Goal: Task Accomplishment & Management: Complete application form

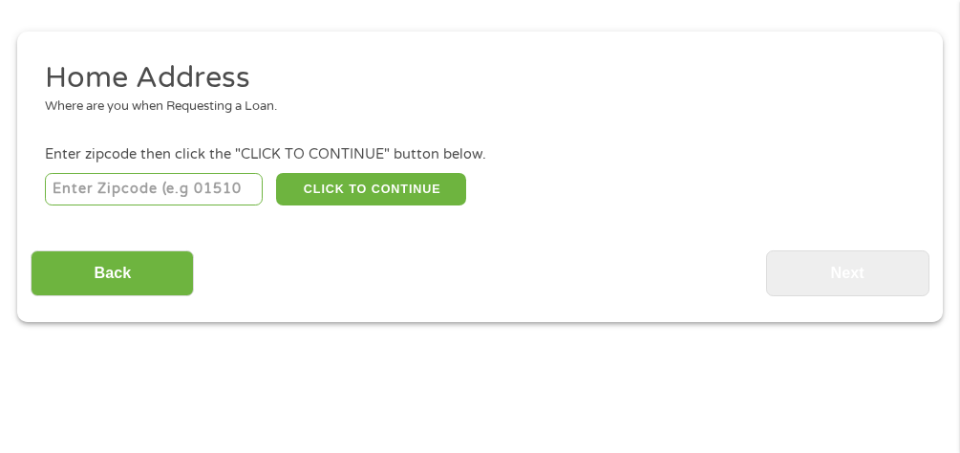
scroll to position [201, 0]
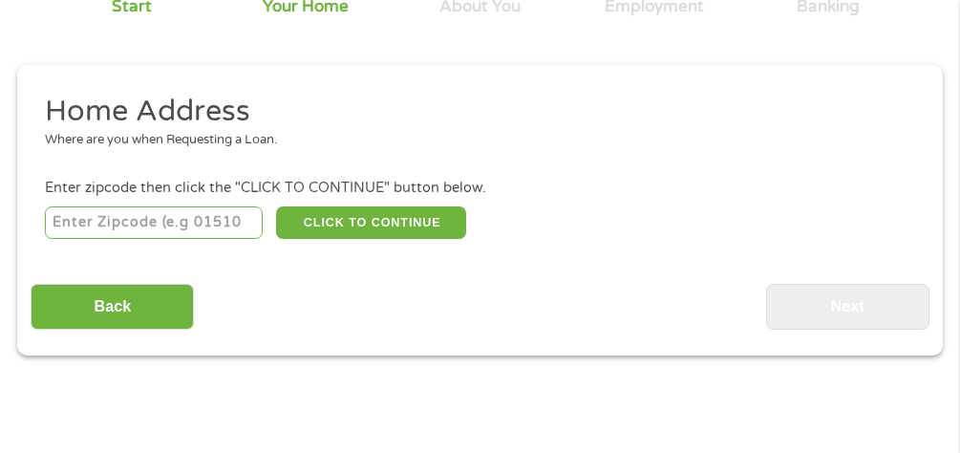
click at [91, 220] on input "number" at bounding box center [154, 222] width 218 height 32
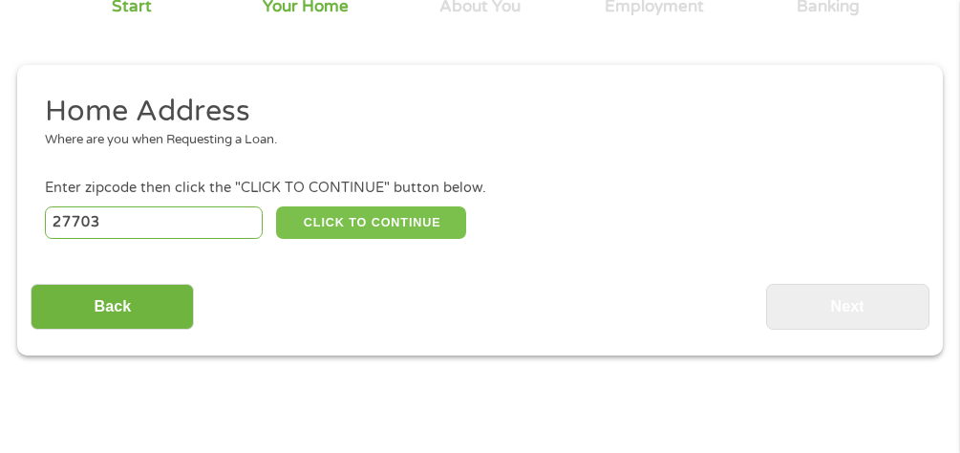
type input "27703"
click at [420, 222] on button "CLICK TO CONTINUE" at bounding box center [371, 222] width 190 height 32
type input "27703"
type input "[GEOGRAPHIC_DATA]"
select select "[US_STATE]"
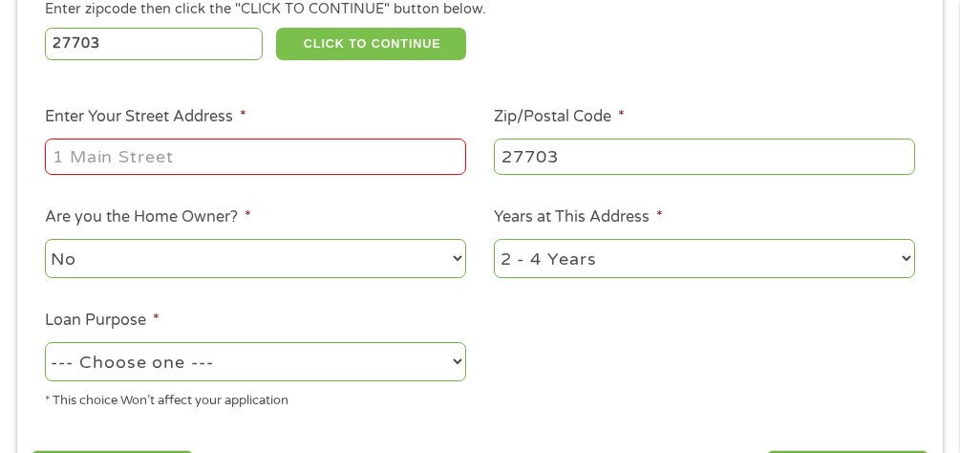
scroll to position [392, 0]
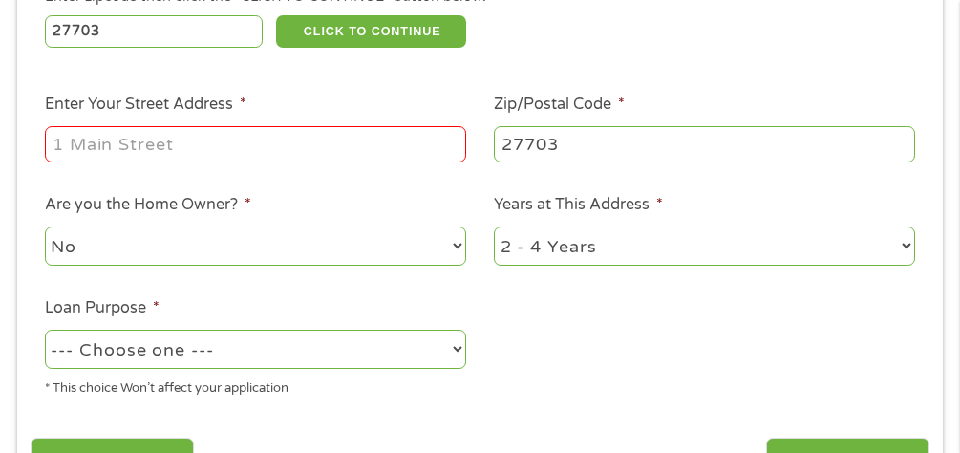
click at [218, 155] on input "Enter Your Street Address *" at bounding box center [255, 144] width 421 height 36
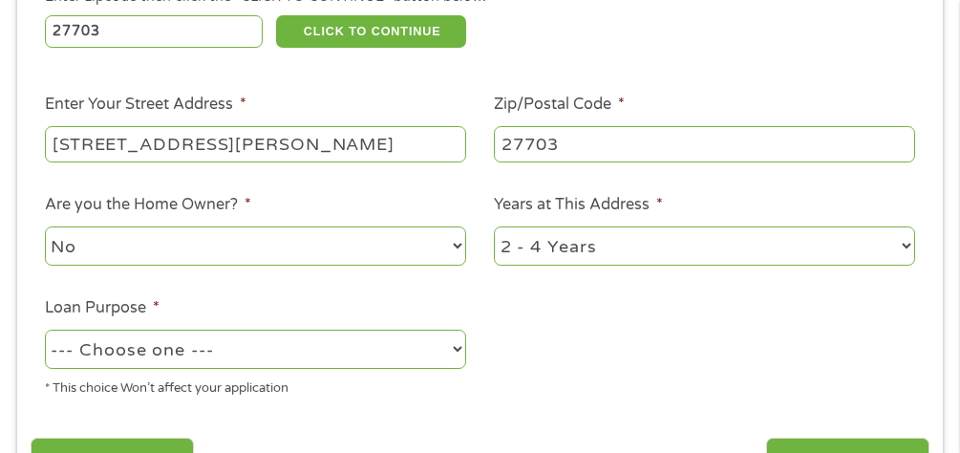
type input "[STREET_ADDRESS][PERSON_NAME]"
click at [911, 242] on select "1 Year or less 1 - 2 Years 2 - 4 Years Over 4 Years" at bounding box center [704, 245] width 421 height 39
select select "60months"
click at [494, 226] on select "1 Year or less 1 - 2 Years 2 - 4 Years Over 4 Years" at bounding box center [704, 245] width 421 height 39
click at [457, 347] on select "--- Choose one --- Pay Bills Debt Consolidation Home Improvement Major Purchase…" at bounding box center [255, 348] width 421 height 39
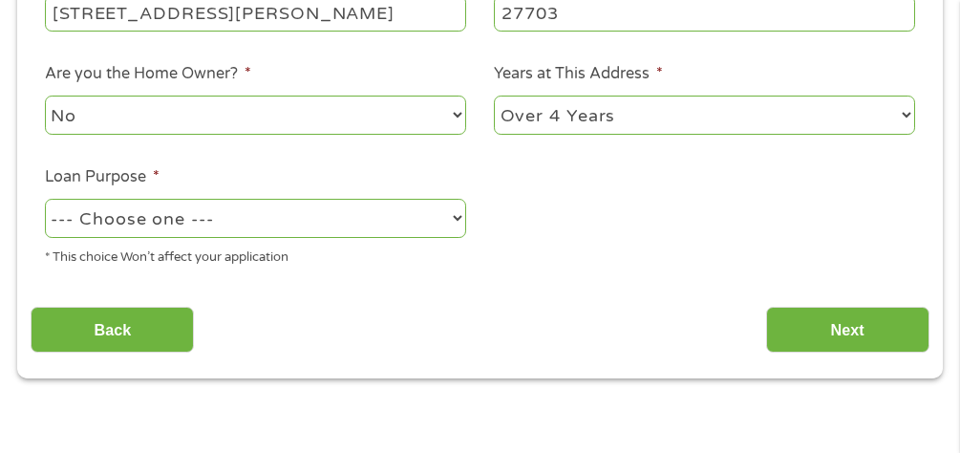
scroll to position [582, 0]
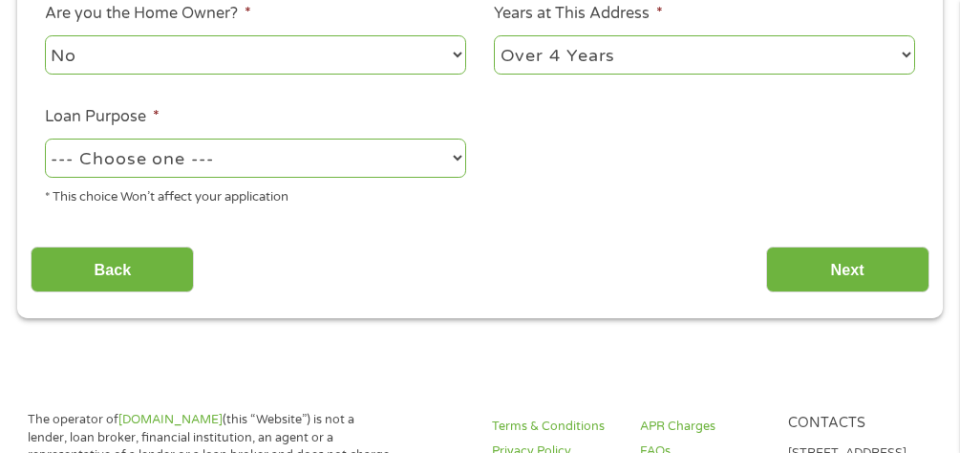
click at [457, 151] on select "--- Choose one --- Pay Bills Debt Consolidation Home Improvement Major Purchase…" at bounding box center [255, 157] width 421 height 39
select select "shorttermcash"
click at [45, 138] on select "--- Choose one --- Pay Bills Debt Consolidation Home Improvement Major Purchase…" at bounding box center [255, 157] width 421 height 39
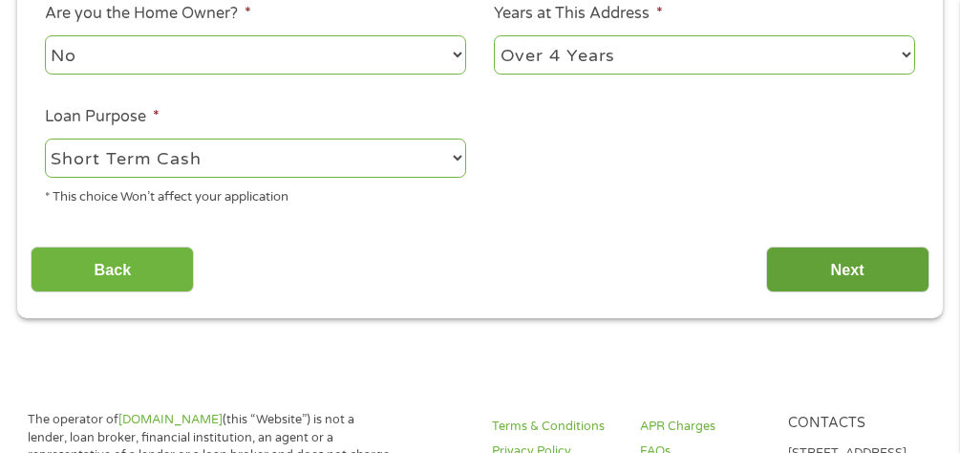
click at [851, 268] on input "Next" at bounding box center [847, 269] width 163 height 47
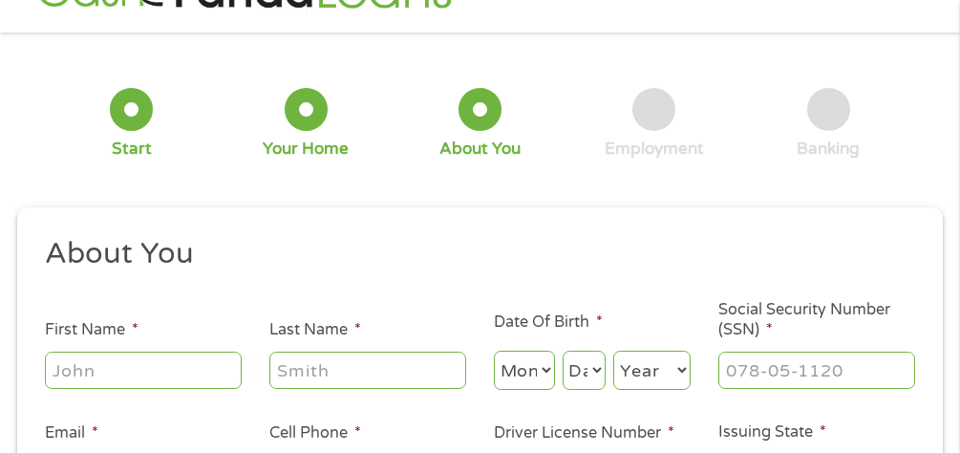
scroll to position [105, 0]
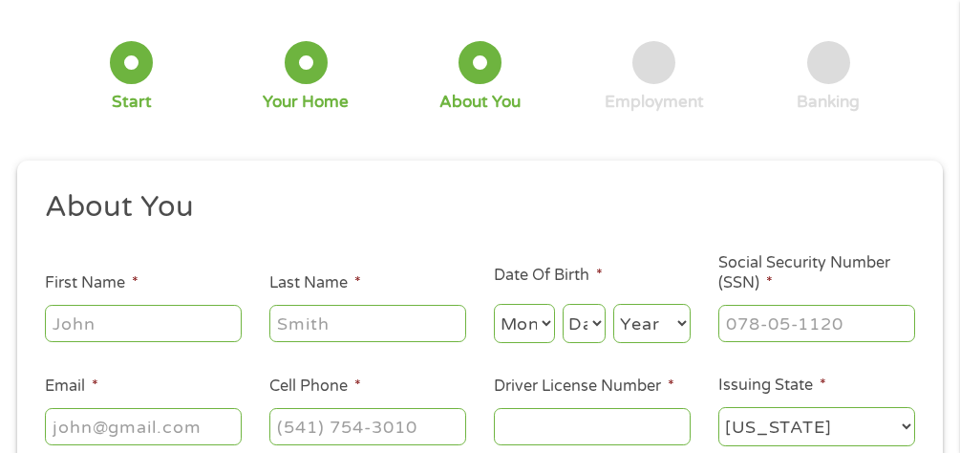
click at [78, 315] on input "First Name *" at bounding box center [143, 323] width 197 height 36
type input "s"
type input "[PERSON_NAME]"
click at [519, 334] on select "Month 1 2 3 4 5 6 7 8 9 10 11 12" at bounding box center [524, 323] width 61 height 39
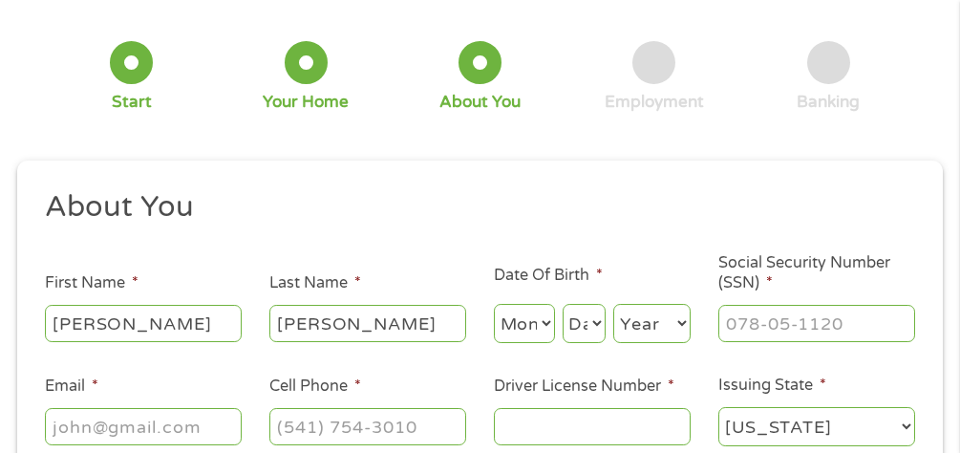
select select "1"
click at [494, 304] on select "Month 1 2 3 4 5 6 7 8 9 10 11 12" at bounding box center [524, 323] width 61 height 39
click at [578, 324] on select "Day 1 2 3 4 5 6 7 8 9 10 11 12 13 14 15 16 17 18 19 20 21 22 23 24 25 26 27 28 …" at bounding box center [583, 323] width 43 height 39
select select "17"
click at [562, 304] on select "Day 1 2 3 4 5 6 7 8 9 10 11 12 13 14 15 16 17 18 19 20 21 22 23 24 25 26 27 28 …" at bounding box center [583, 323] width 43 height 39
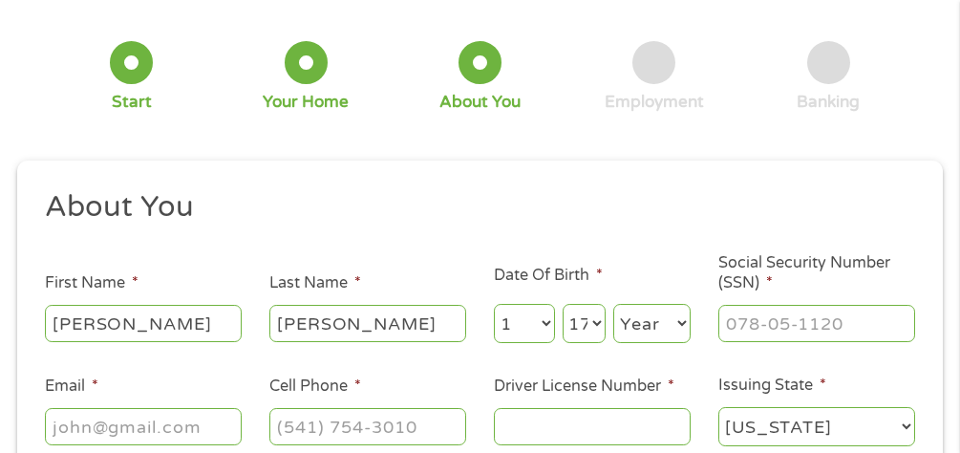
click at [655, 322] on select "Year [DATE] 2006 2005 2004 2003 2002 2001 2000 1999 1998 1997 1996 1995 1994 19…" at bounding box center [651, 323] width 77 height 39
select select "1964"
click at [613, 304] on select "Year [DATE] 2006 2005 2004 2003 2002 2001 2000 1999 1998 1997 1996 1995 1994 19…" at bounding box center [651, 323] width 77 height 39
click at [756, 319] on input "___-__-____" at bounding box center [816, 323] width 197 height 36
type input "246-23-3992"
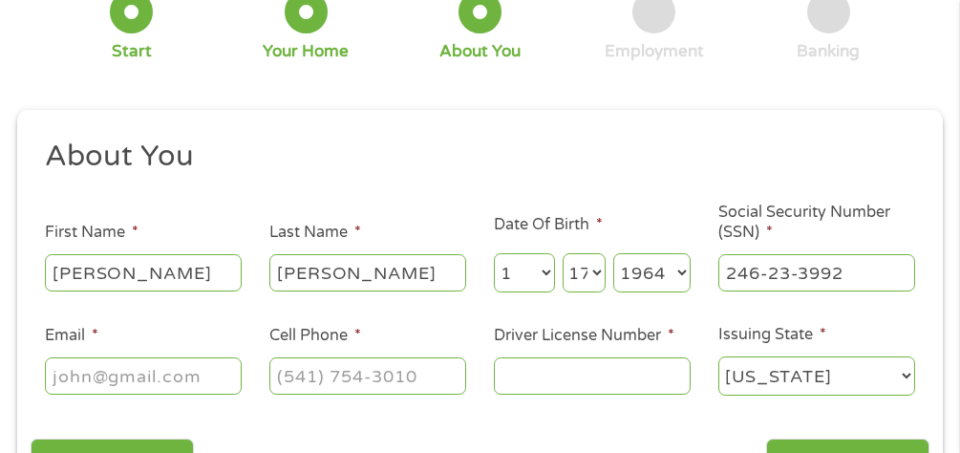
scroll to position [296, 0]
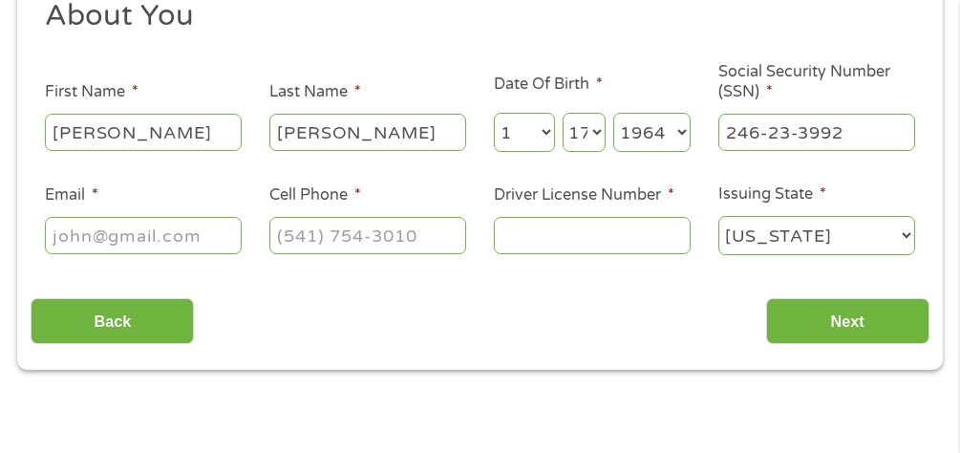
click at [195, 234] on input "Email *" at bounding box center [143, 235] width 197 height 36
type input "[EMAIL_ADDRESS][DOMAIN_NAME]"
type input "[PHONE_NUMBER]"
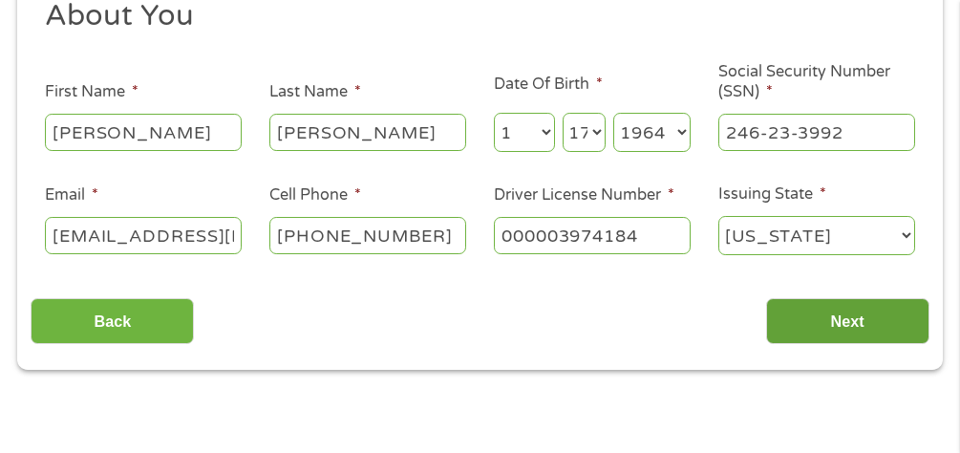
type input "000003974184"
click at [823, 315] on input "Next" at bounding box center [847, 321] width 163 height 47
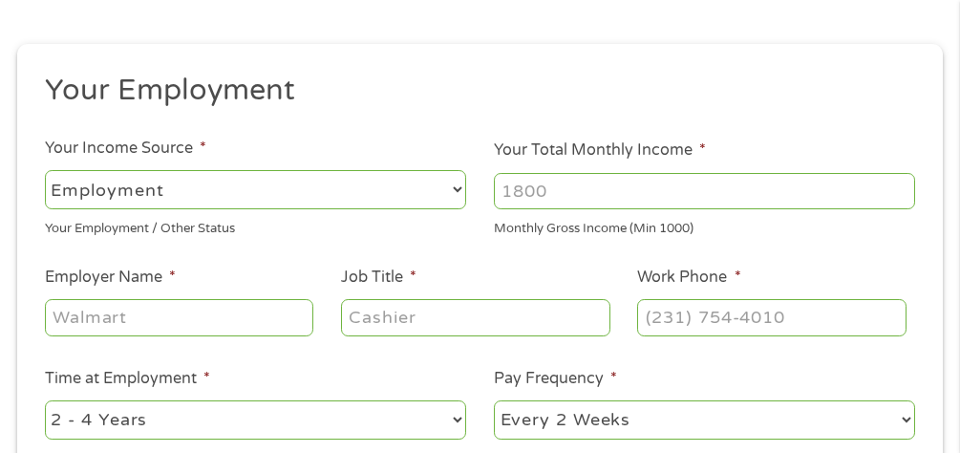
scroll to position [296, 0]
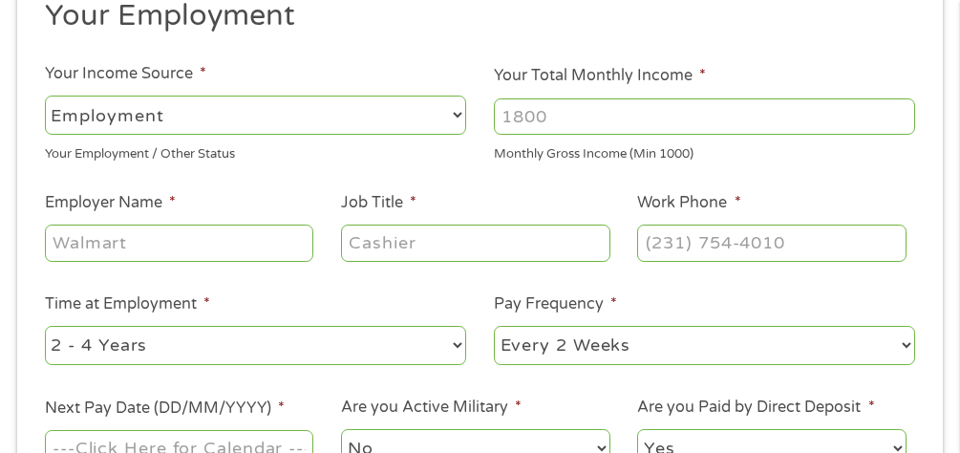
click at [452, 114] on select "--- Choose one --- Employment [DEMOGRAPHIC_DATA] Benefits" at bounding box center [255, 114] width 421 height 39
click at [45, 95] on select "--- Choose one --- Employment [DEMOGRAPHIC_DATA] Benefits" at bounding box center [255, 114] width 421 height 39
click at [635, 116] on input "Your Total Monthly Income *" at bounding box center [704, 116] width 421 height 36
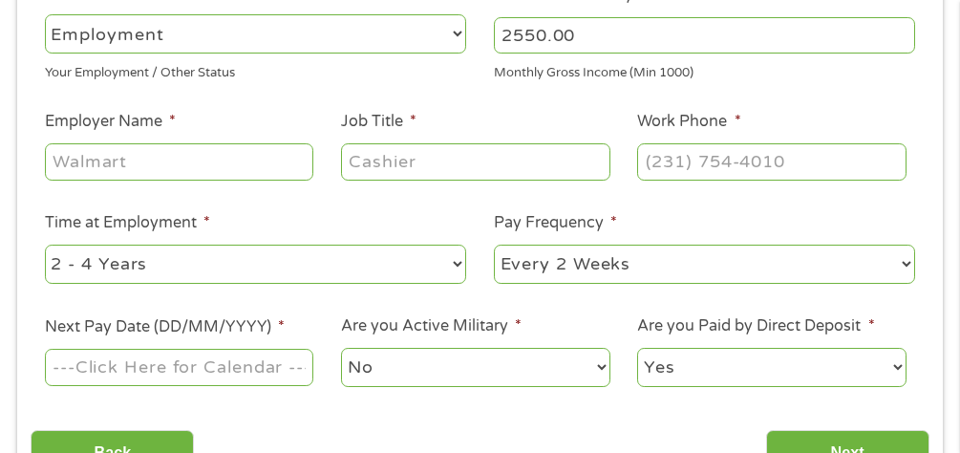
scroll to position [487, 0]
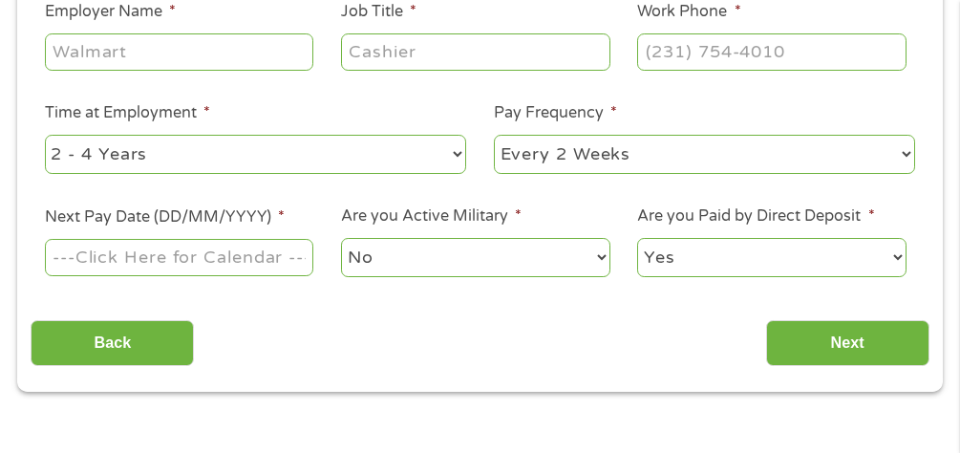
type input "2550.00"
click at [92, 48] on input "Employer Name *" at bounding box center [179, 51] width 268 height 36
type input "f"
click at [156, 58] on input "Fidelity" at bounding box center [179, 51] width 268 height 36
type input "Fidelity Investments"
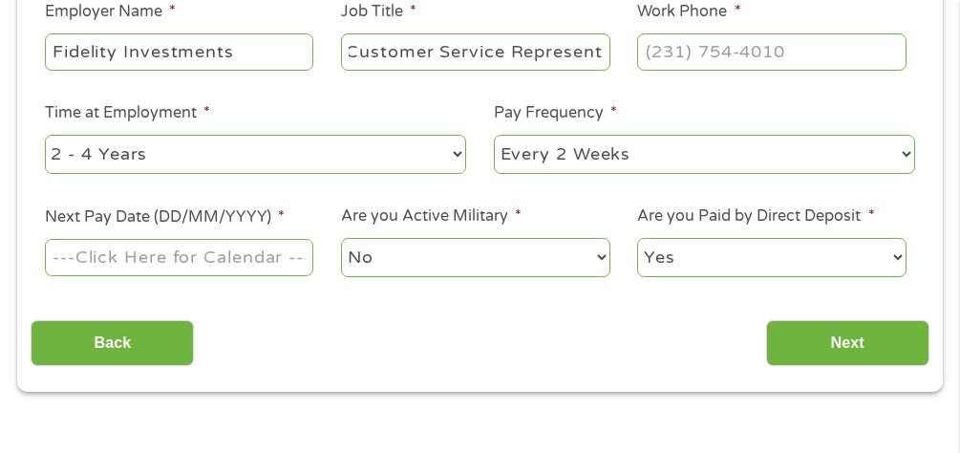
scroll to position [0, 0]
type input "Customer Service"
type input "[PHONE_NUMBER]"
click at [460, 148] on select "--- Choose one --- 1 Year or less 1 - 2 Years 2 - 4 Years Over 4 Years" at bounding box center [255, 154] width 421 height 39
select select "60months"
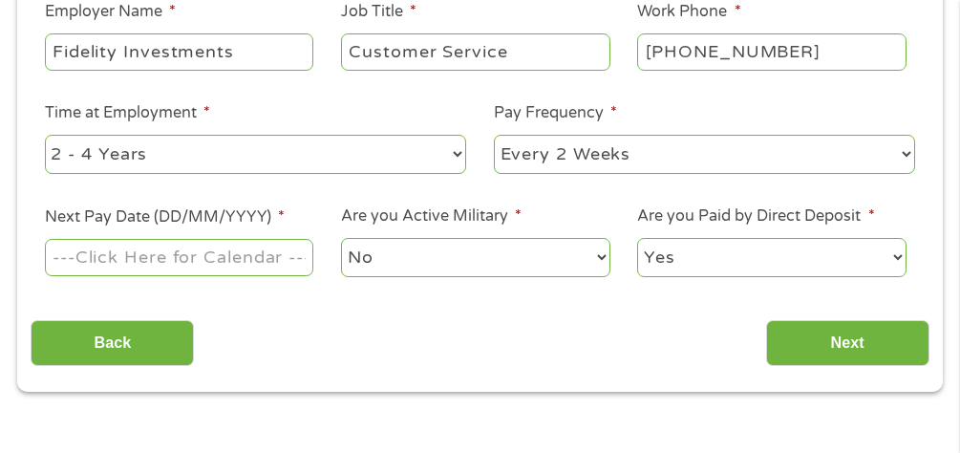
click at [45, 135] on select "--- Choose one --- 1 Year or less 1 - 2 Years 2 - 4 Years Over 4 Years" at bounding box center [255, 154] width 421 height 39
click at [218, 259] on input "Next Pay Date (DD/MM/YYYY) *" at bounding box center [179, 257] width 268 height 36
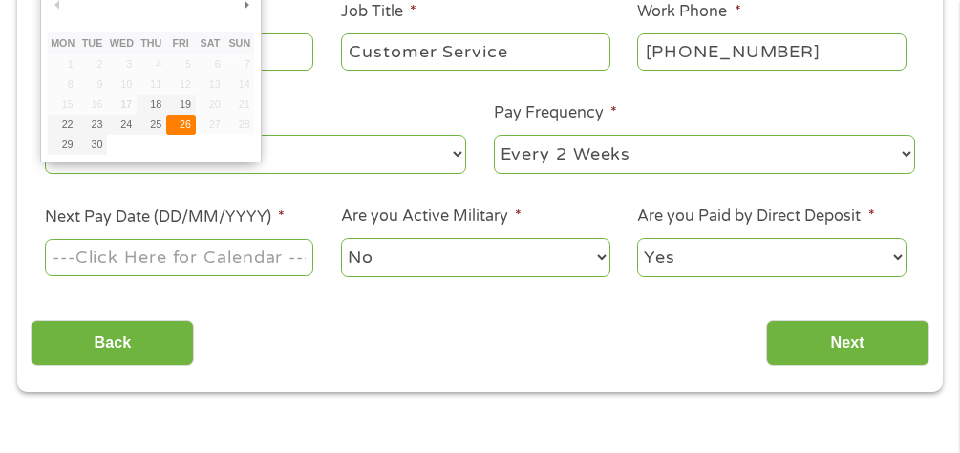
type input "[DATE]"
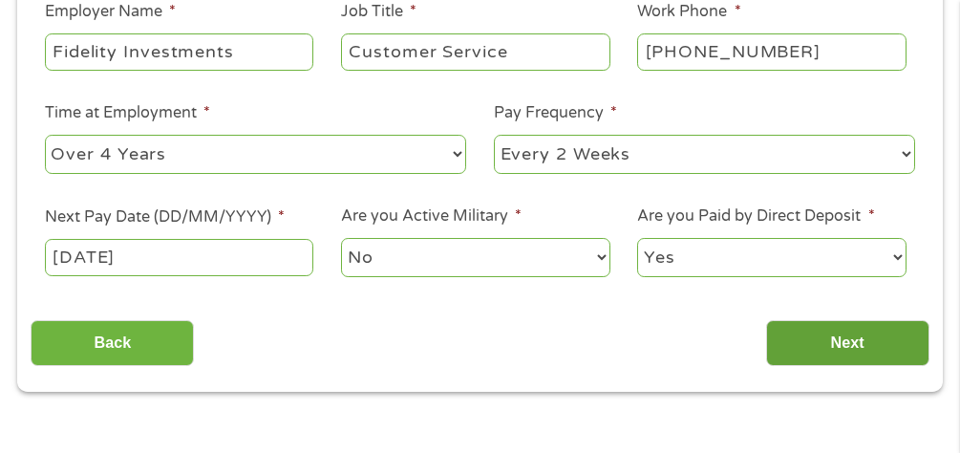
click at [842, 327] on input "Next" at bounding box center [847, 343] width 163 height 47
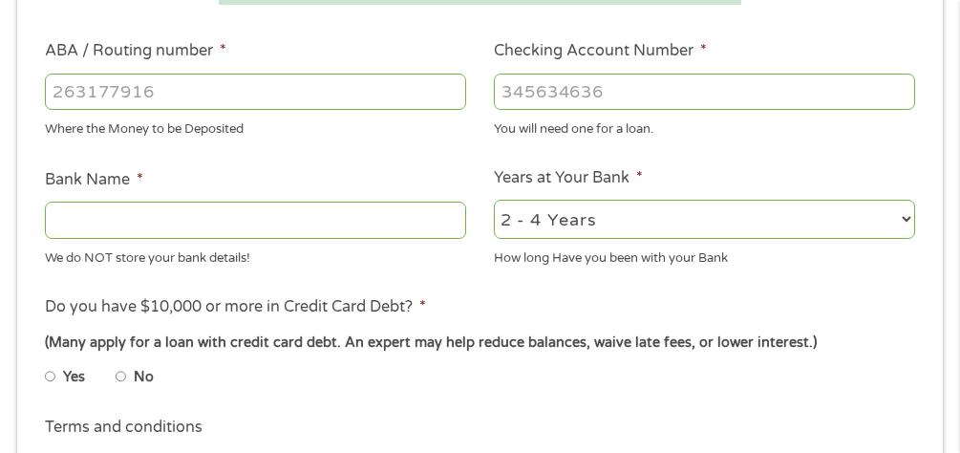
scroll to position [388, 0]
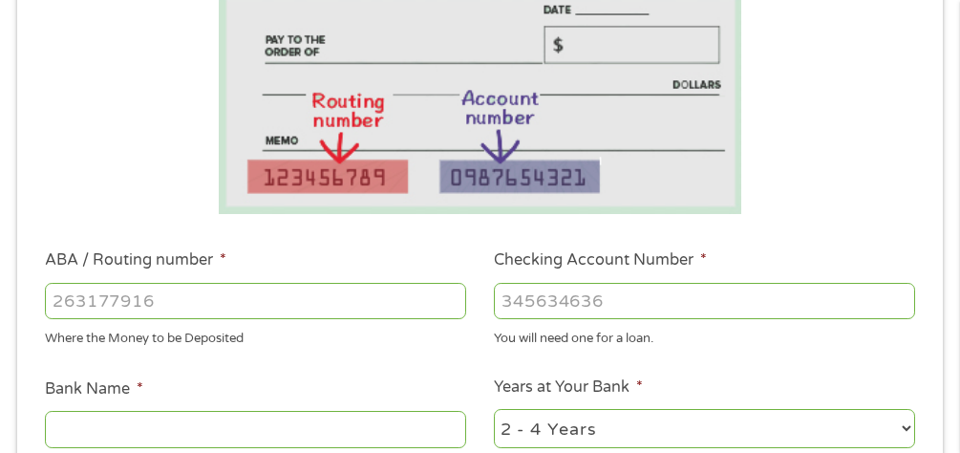
click at [243, 302] on input "ABA / Routing number *" at bounding box center [255, 301] width 421 height 36
type input "053112592"
type input "WOODFOREST NATIONAL BANK"
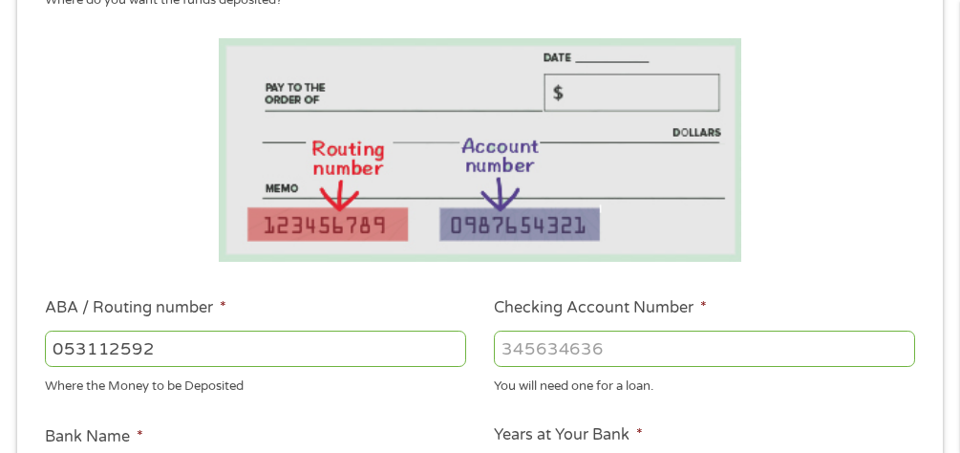
scroll to position [292, 0]
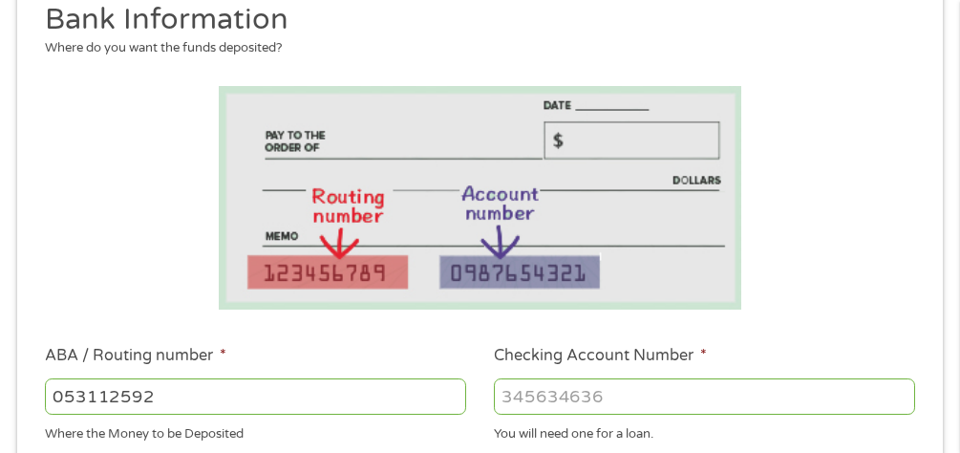
type input "053112592"
click at [540, 398] on input "Checking Account Number *" at bounding box center [704, 396] width 421 height 36
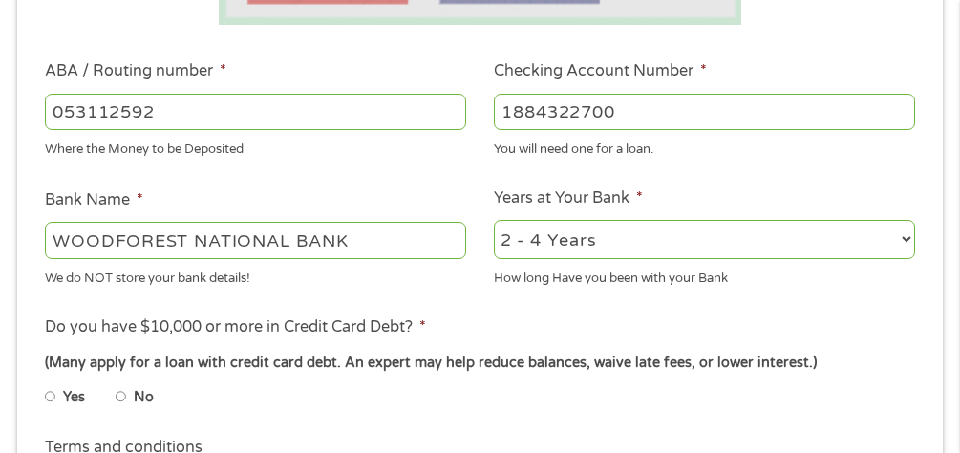
scroll to position [579, 0]
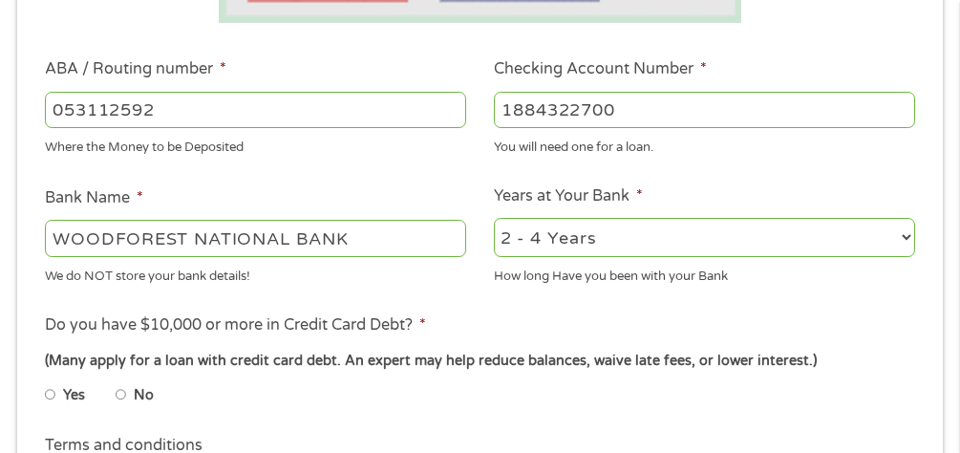
type input "1884322700"
click at [902, 236] on select "2 - 4 Years 6 - 12 Months 1 - 2 Years Over 4 Years" at bounding box center [704, 237] width 421 height 39
select select "60months"
click at [494, 218] on select "2 - 4 Years 6 - 12 Months 1 - 2 Years Over 4 Years" at bounding box center [704, 237] width 421 height 39
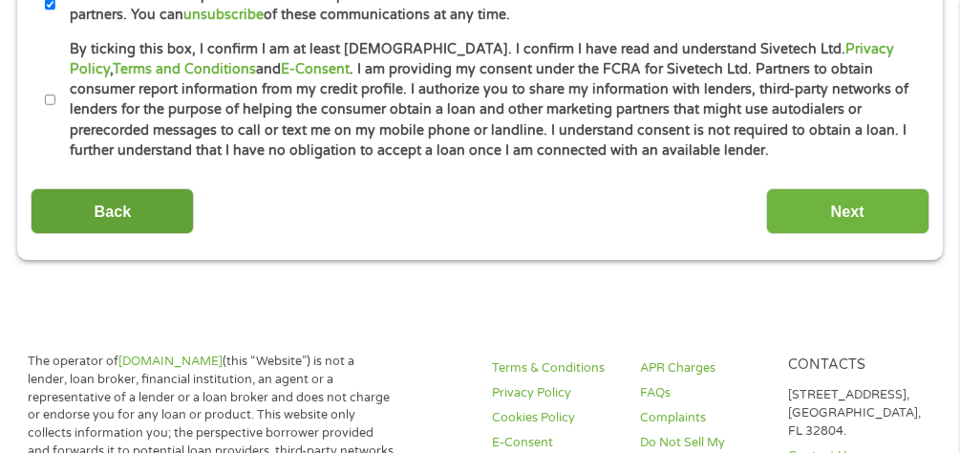
scroll to position [961, 0]
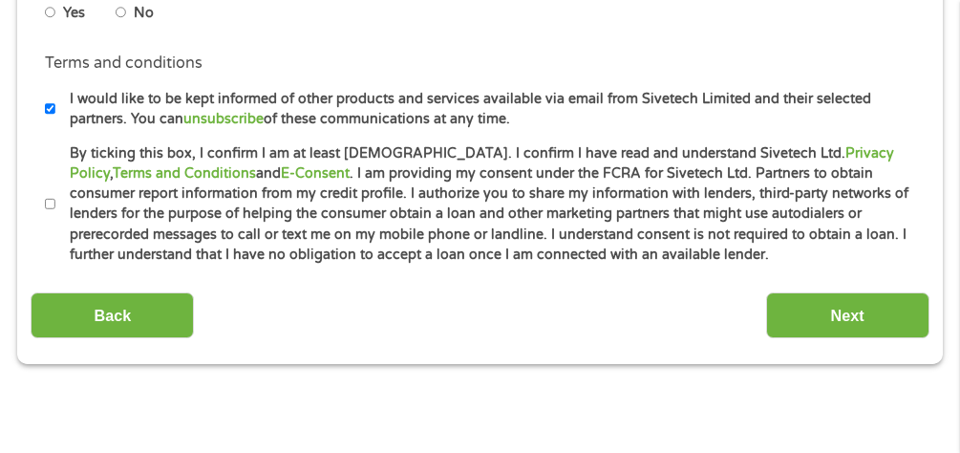
click at [49, 202] on input "By ticking this box, I confirm I am at least [DEMOGRAPHIC_DATA]. I confirm I ha…" at bounding box center [50, 204] width 11 height 31
checkbox input "true"
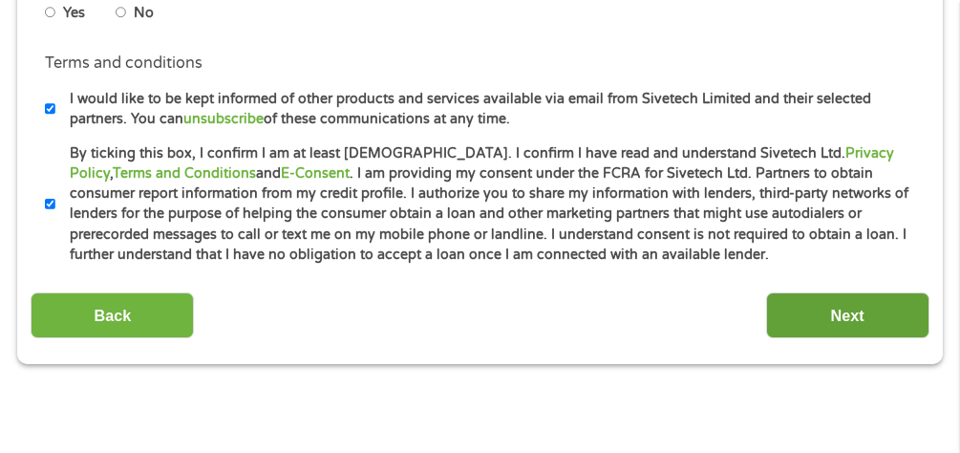
click at [849, 302] on input "Next" at bounding box center [847, 315] width 163 height 47
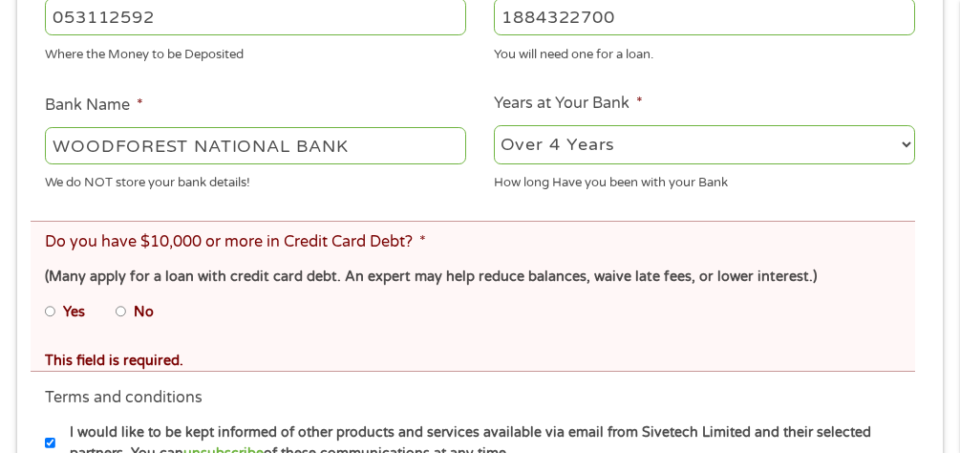
scroll to position [773, 0]
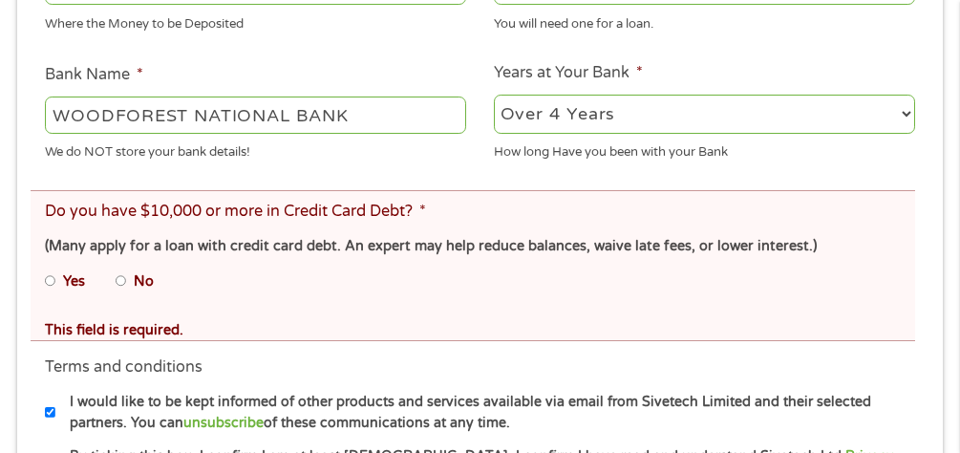
click at [125, 281] on input "No" at bounding box center [121, 280] width 11 height 31
radio input "true"
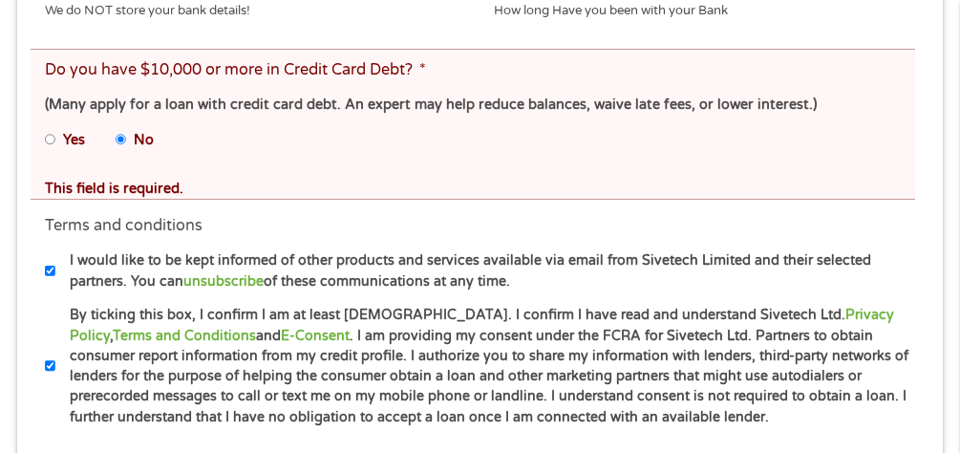
scroll to position [1060, 0]
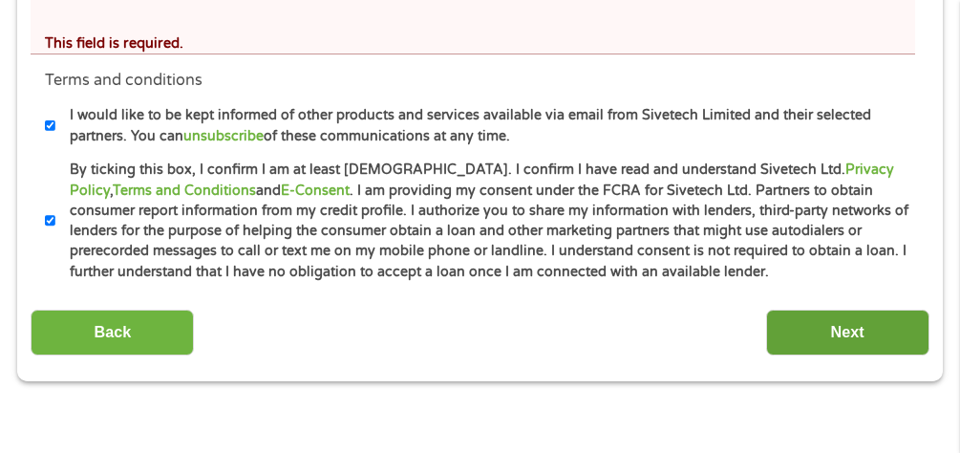
click at [833, 328] on input "Next" at bounding box center [847, 332] width 163 height 47
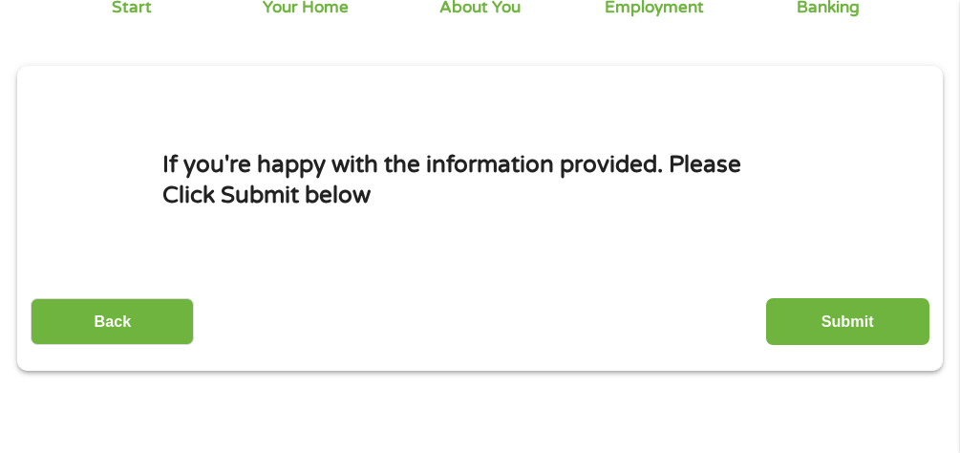
scroll to position [201, 0]
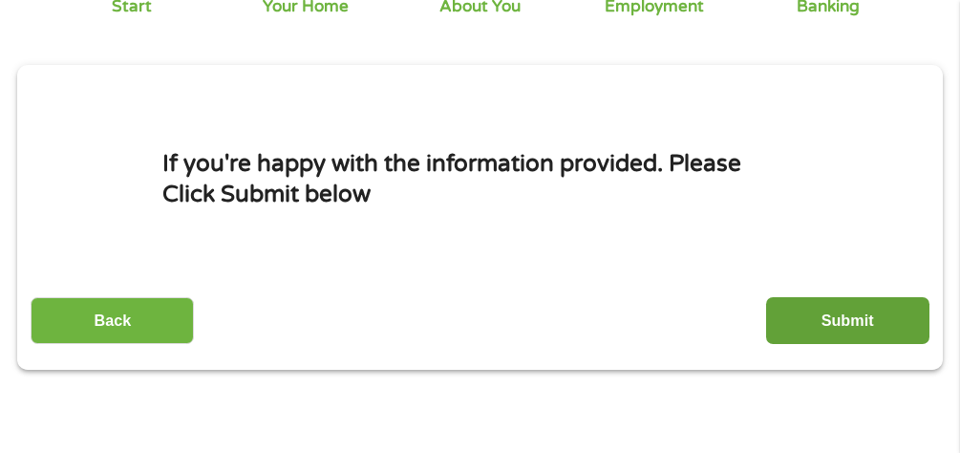
click at [854, 312] on input "Submit" at bounding box center [847, 320] width 163 height 47
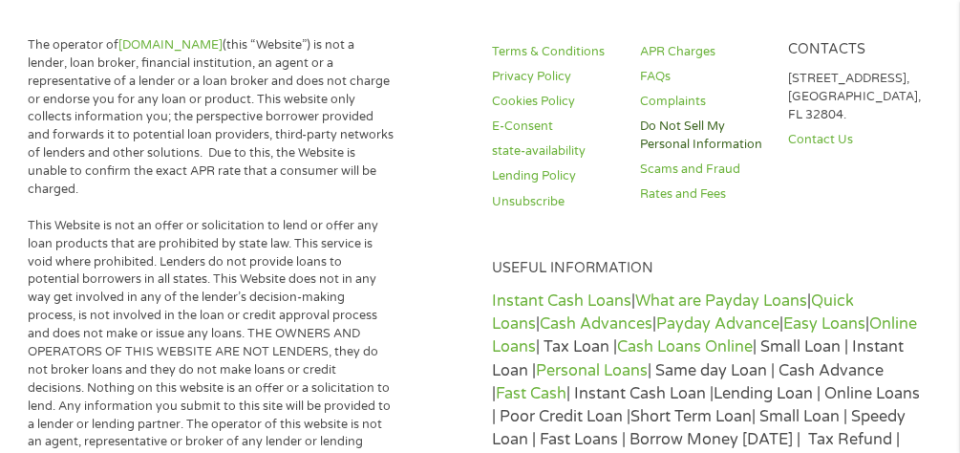
scroll to position [0, 0]
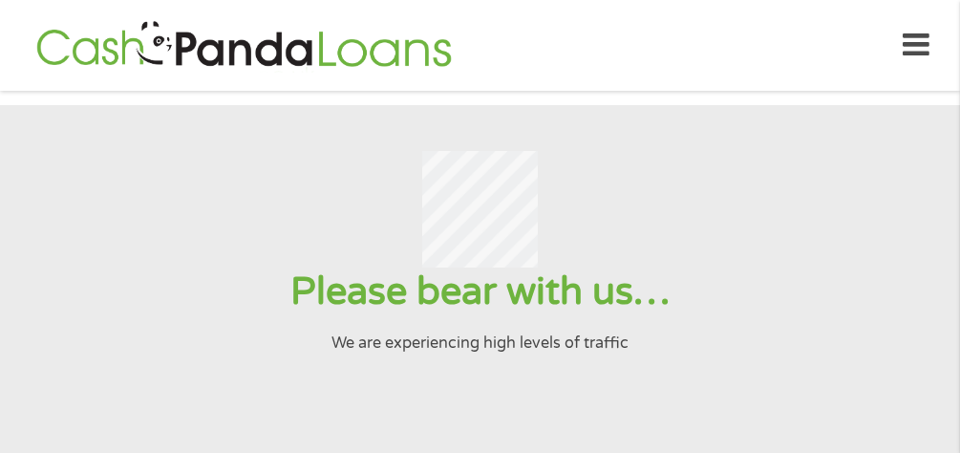
click at [908, 42] on icon at bounding box center [915, 45] width 27 height 47
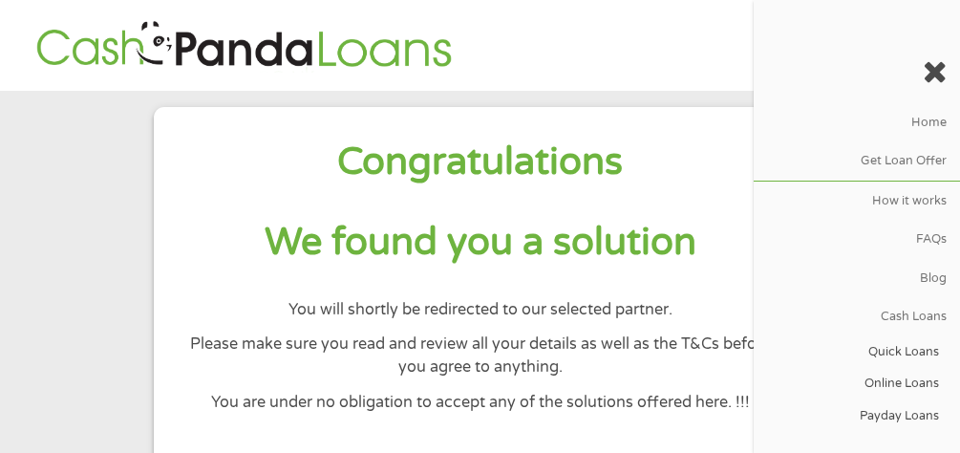
click at [139, 169] on section "Congratulations We found you a solution You will shortly be redirected to our s…" at bounding box center [480, 359] width 960 height 536
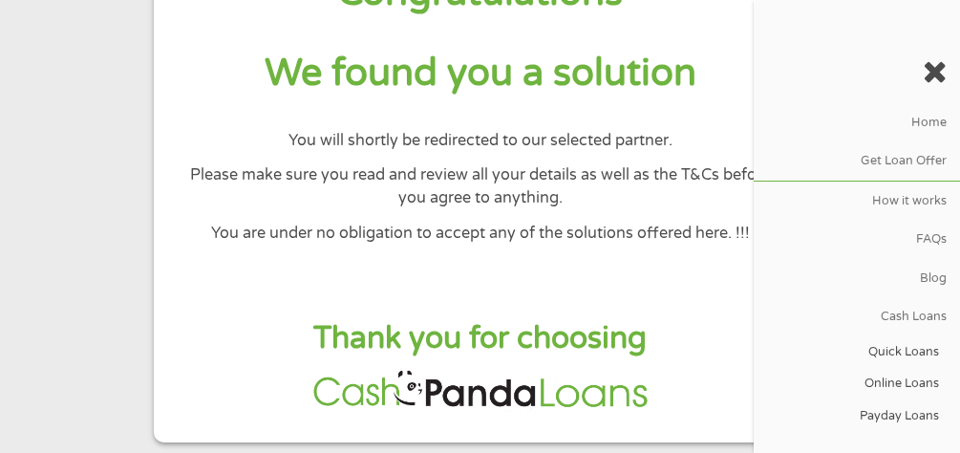
scroll to position [286, 0]
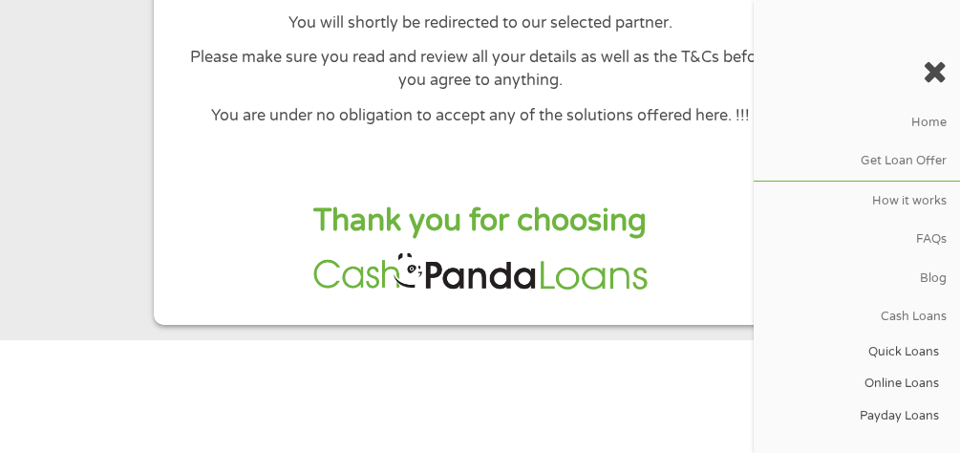
click at [942, 76] on icon at bounding box center [934, 71] width 24 height 31
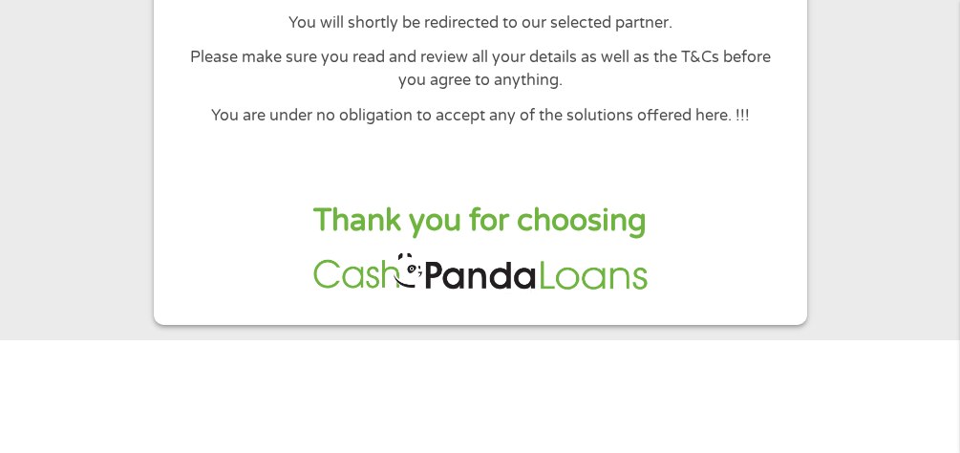
scroll to position [108, 0]
